Goal: Navigation & Orientation: Understand site structure

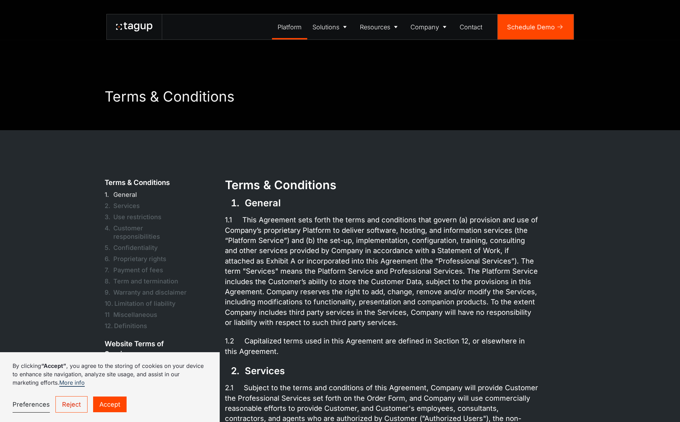
click at [290, 28] on div "Platform" at bounding box center [290, 26] width 24 height 9
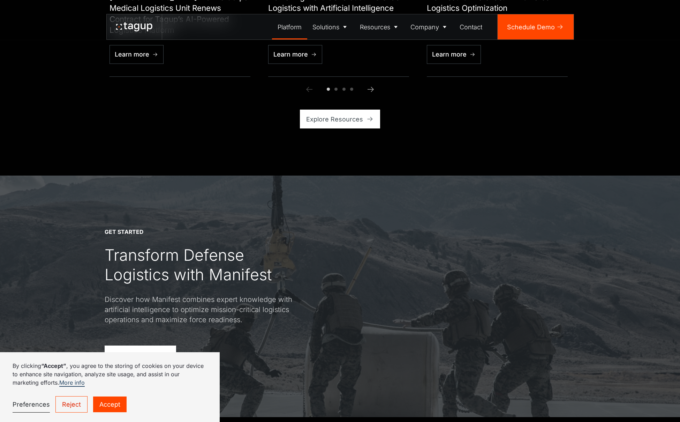
scroll to position [2349, 0]
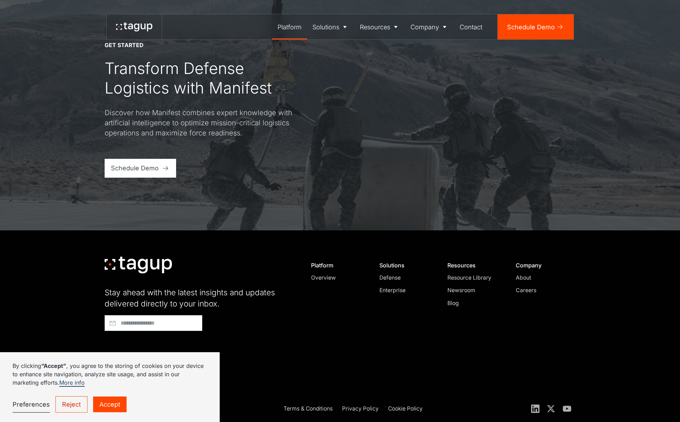
click at [106, 408] on link "Accept" at bounding box center [109, 404] width 33 height 16
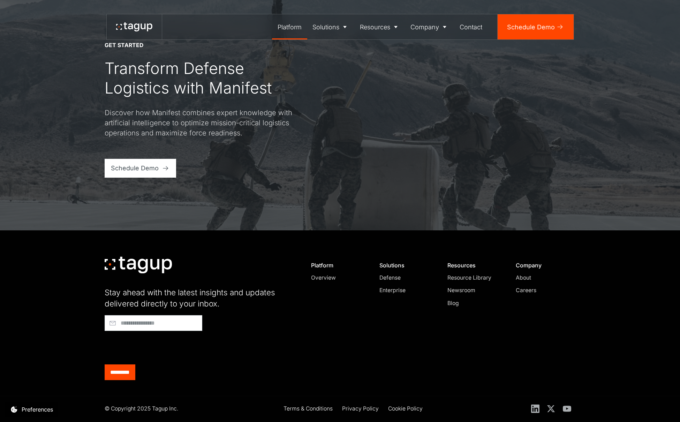
click at [396, 277] on div "Defense" at bounding box center [406, 277] width 53 height 8
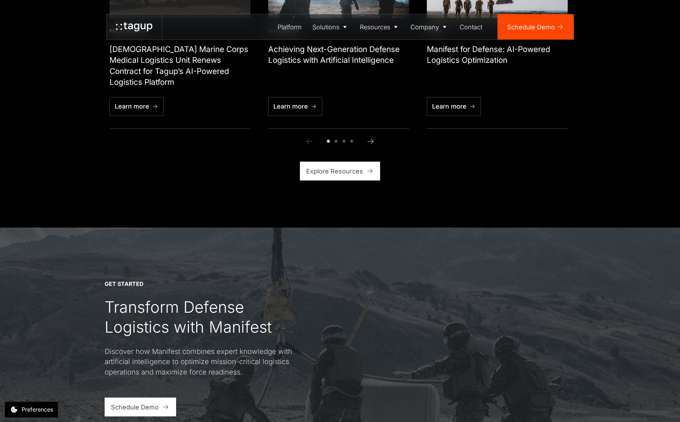
scroll to position [2202, 0]
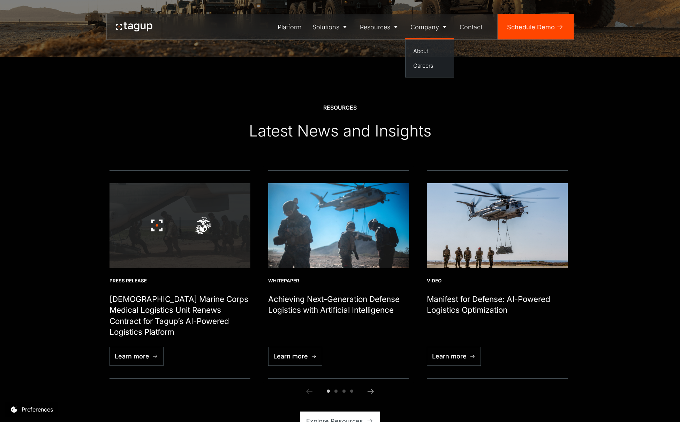
click at [437, 25] on div "Company" at bounding box center [425, 26] width 29 height 9
click at [120, 22] on div at bounding box center [134, 27] width 36 height 13
